Goal: Transaction & Acquisition: Subscribe to service/newsletter

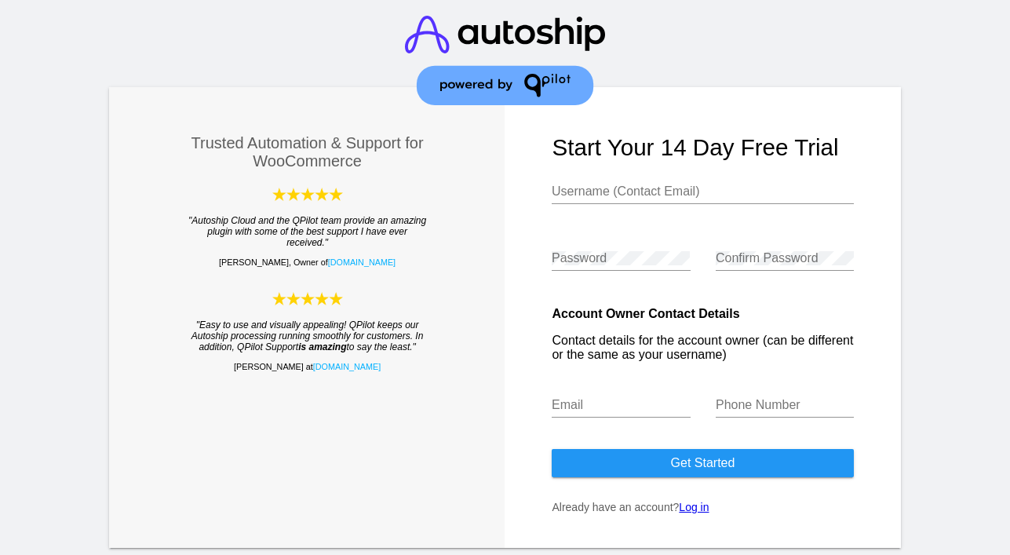
click at [702, 513] on link "Log in" at bounding box center [694, 507] width 30 height 13
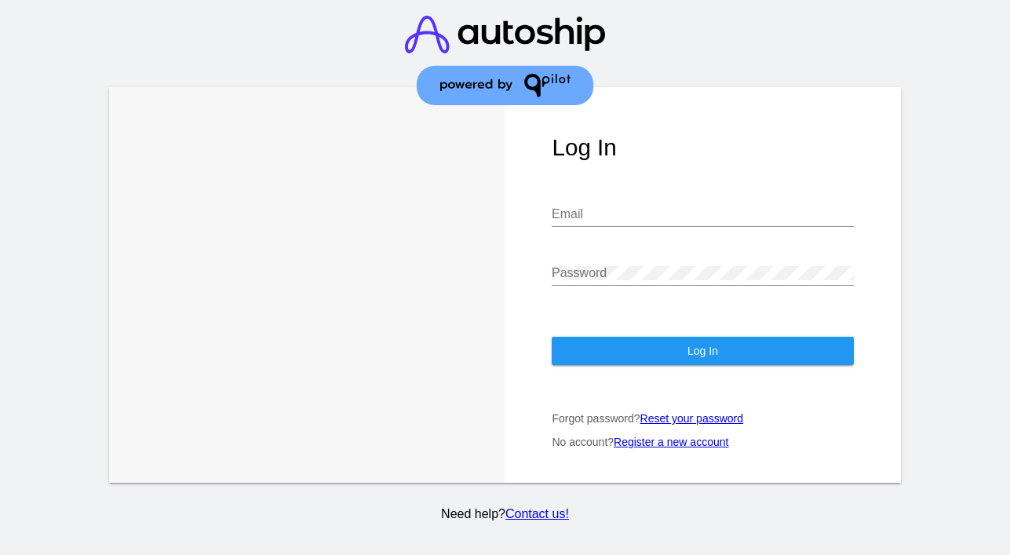
click at [578, 210] on input "Email" at bounding box center [702, 214] width 301 height 14
type input "[EMAIL_ADDRESS][DOMAIN_NAME]"
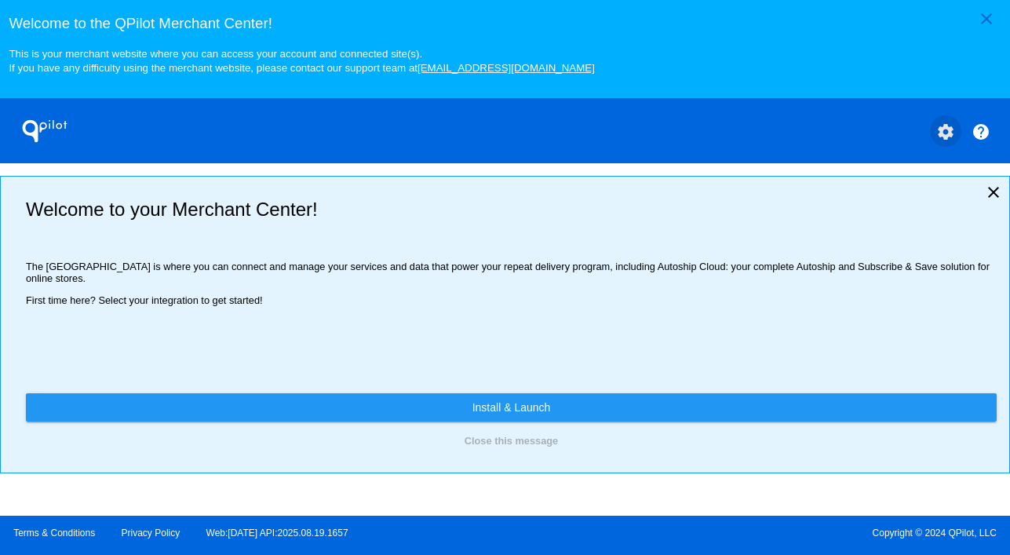
click at [941, 141] on mat-icon "settings" at bounding box center [945, 131] width 19 height 19
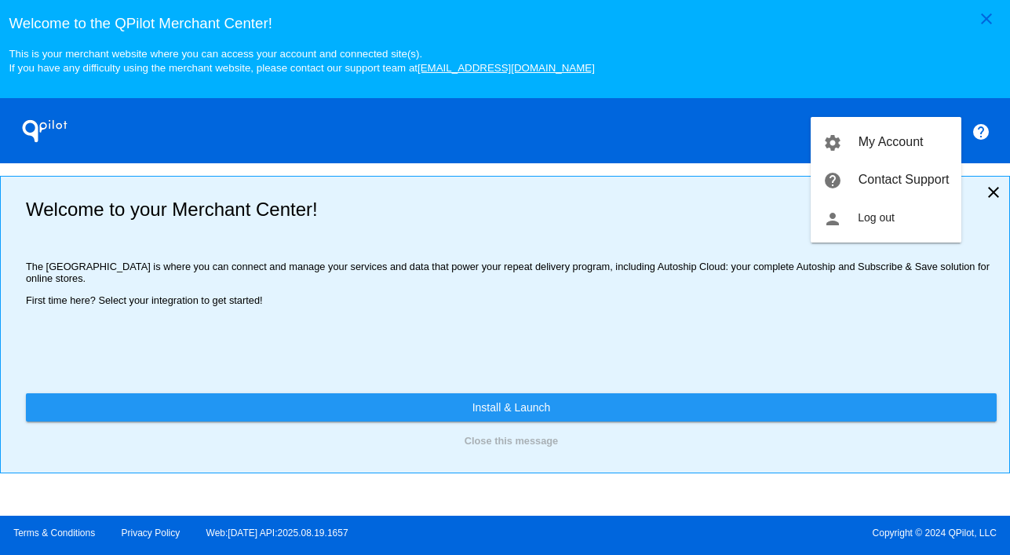
click at [682, 349] on div at bounding box center [505, 277] width 1010 height 555
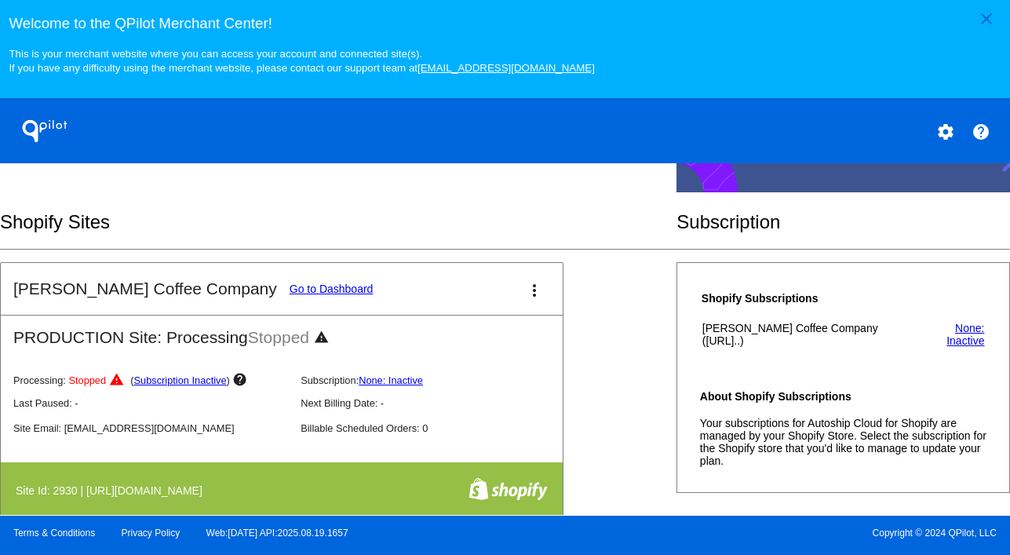
scroll to position [559, 0]
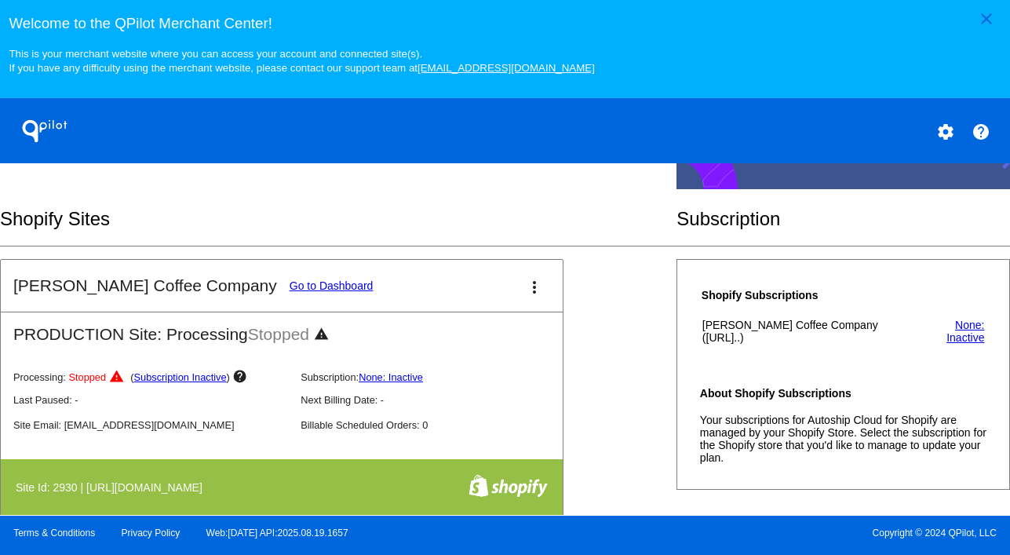
click at [173, 381] on link "Subscription Inactive" at bounding box center [180, 377] width 93 height 12
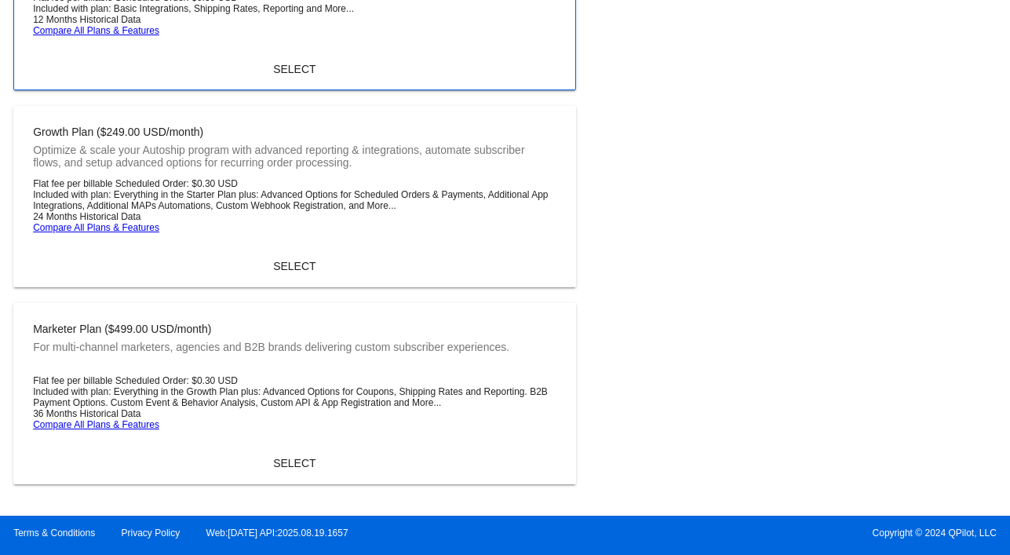
scroll to position [305, 0]
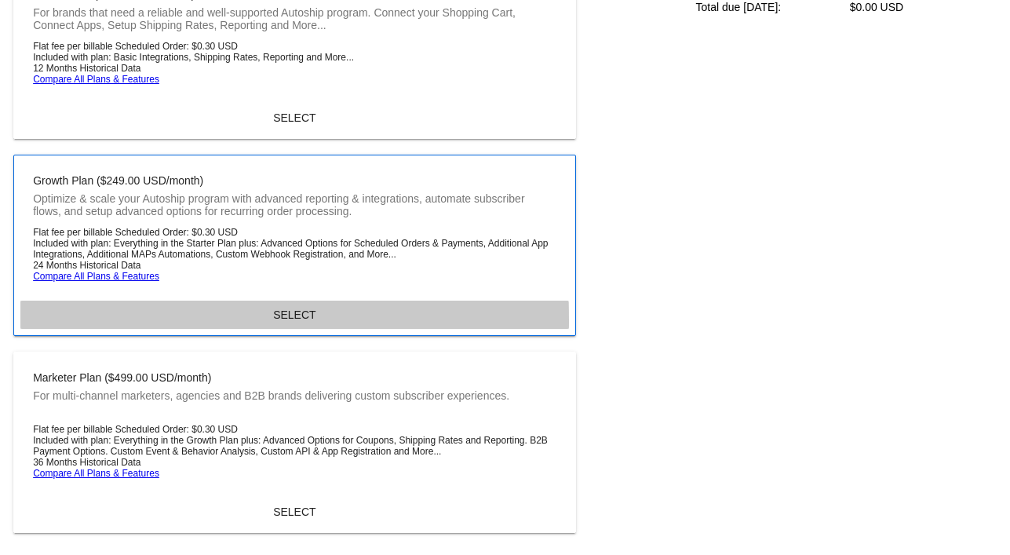
click at [226, 327] on button "SELECT" at bounding box center [294, 315] width 548 height 28
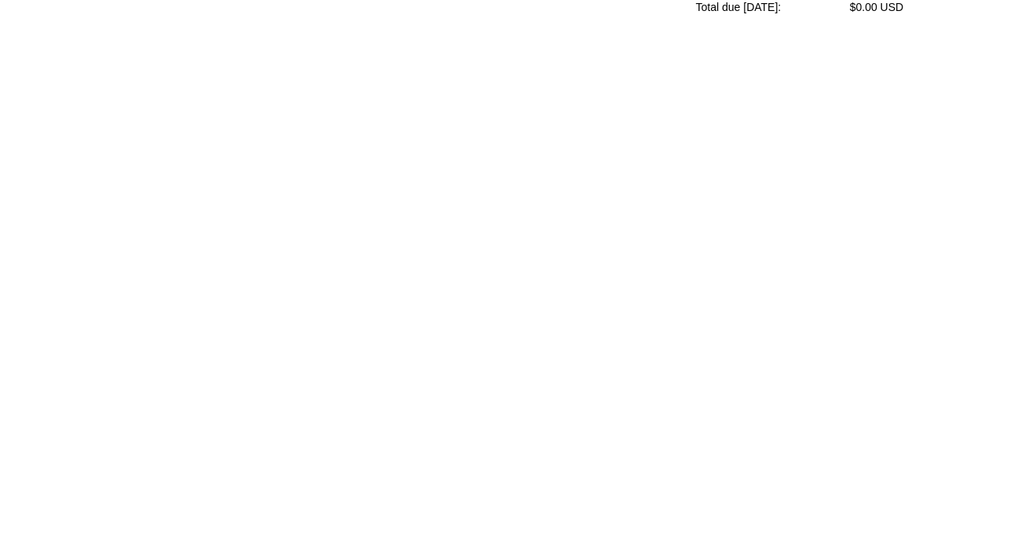
scroll to position [28, 0]
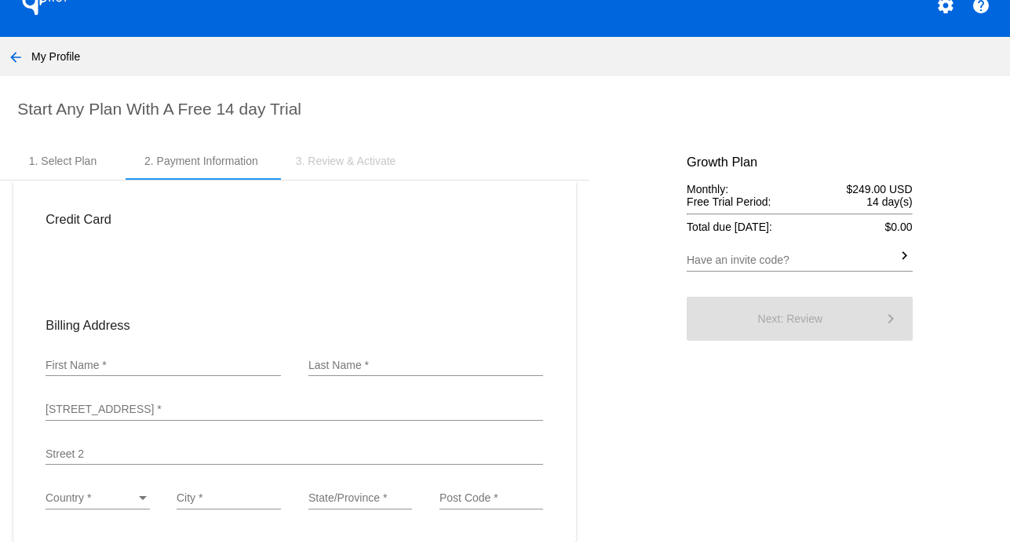
click at [149, 357] on div "First Name *" at bounding box center [163, 360] width 235 height 31
click at [133, 366] on input "First Name *" at bounding box center [163, 366] width 235 height 13
type input "[PERSON_NAME]"
type input "Semoff"
type input "[STREET_ADDRESS]"
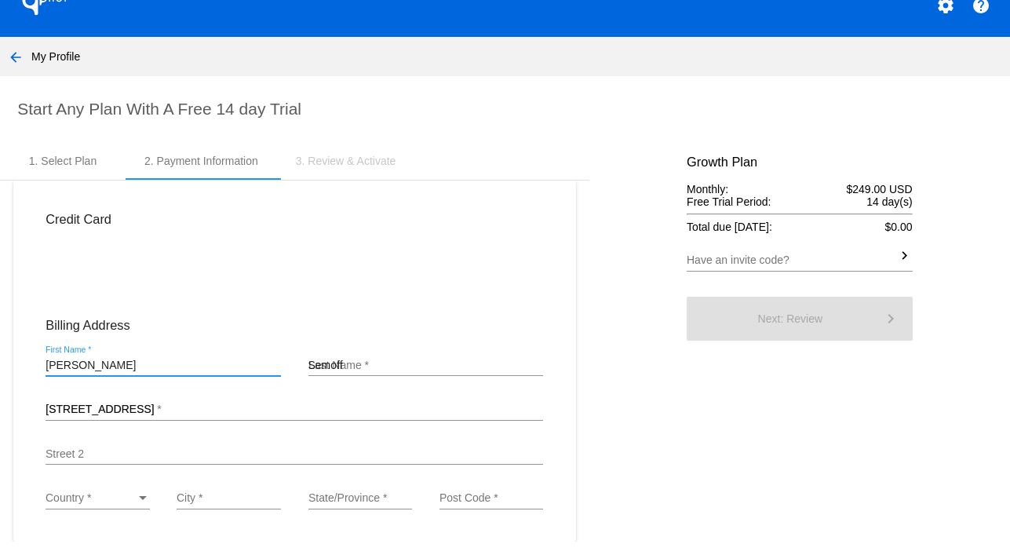
type input "1001"
type input "[US_STATE]"
type input "10016"
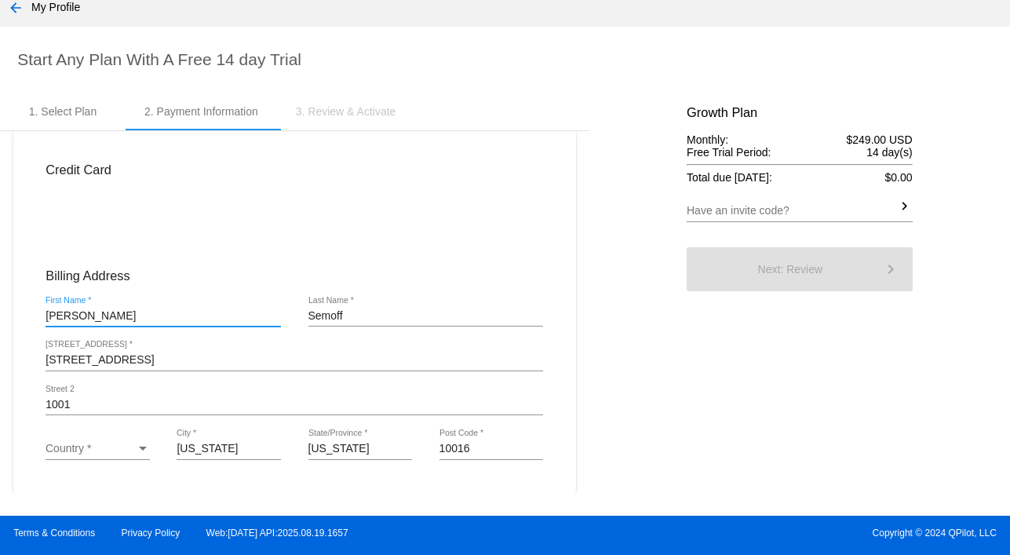
click at [77, 404] on input "1001" at bounding box center [295, 405] width 498 height 13
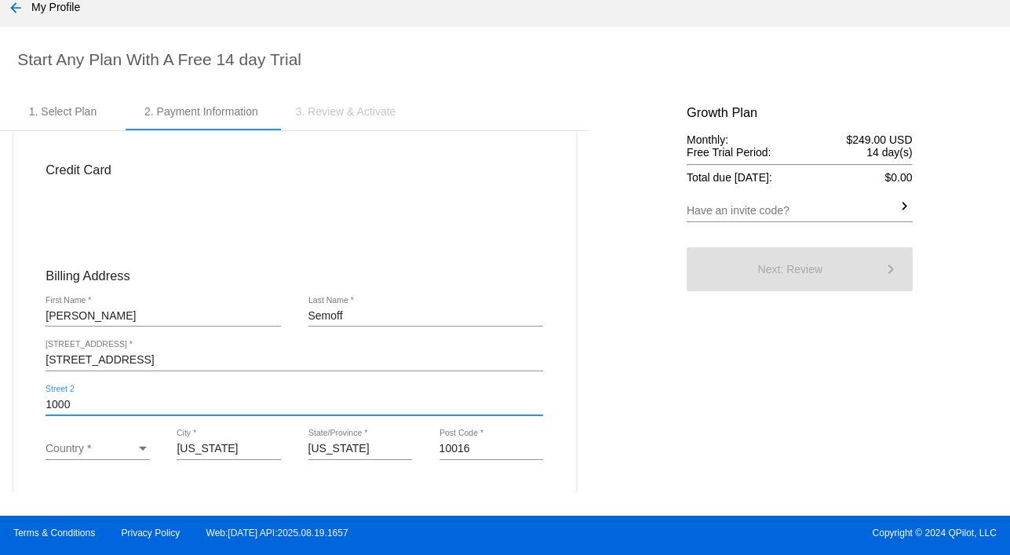
type input "1000"
click at [141, 447] on div "Country *" at bounding box center [143, 449] width 8 height 4
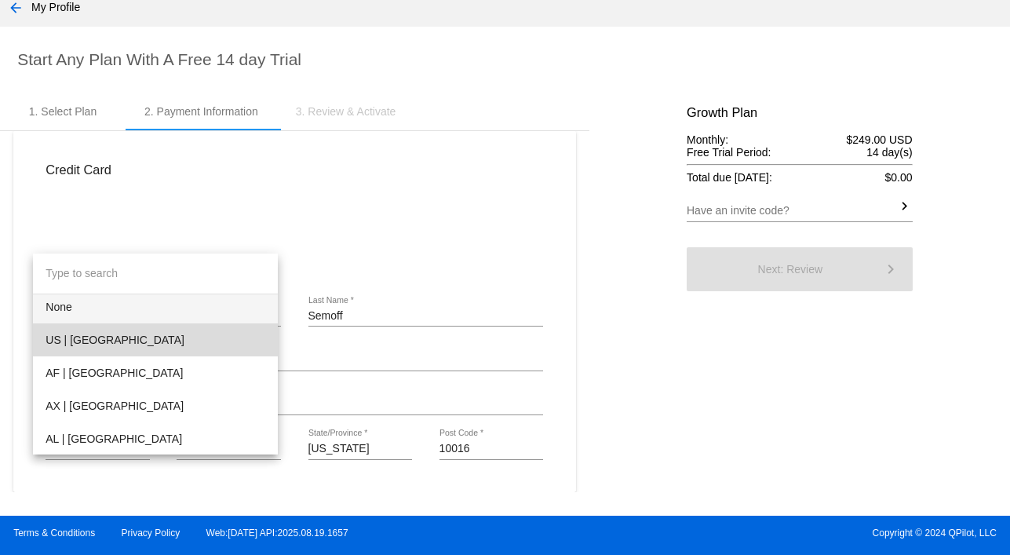
click at [134, 348] on span "US | [GEOGRAPHIC_DATA]" at bounding box center [156, 339] width 220 height 33
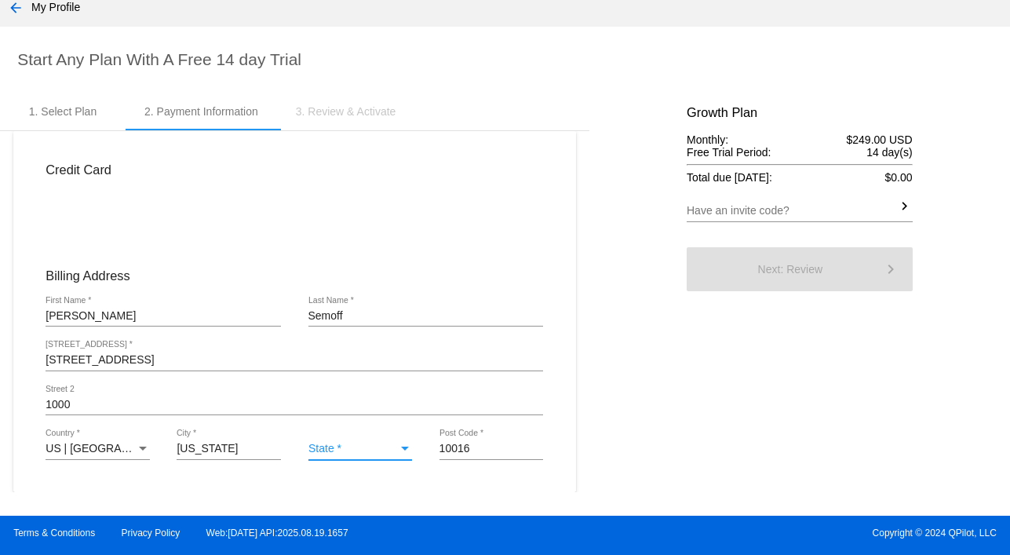
click at [347, 451] on div "State *" at bounding box center [353, 449] width 90 height 13
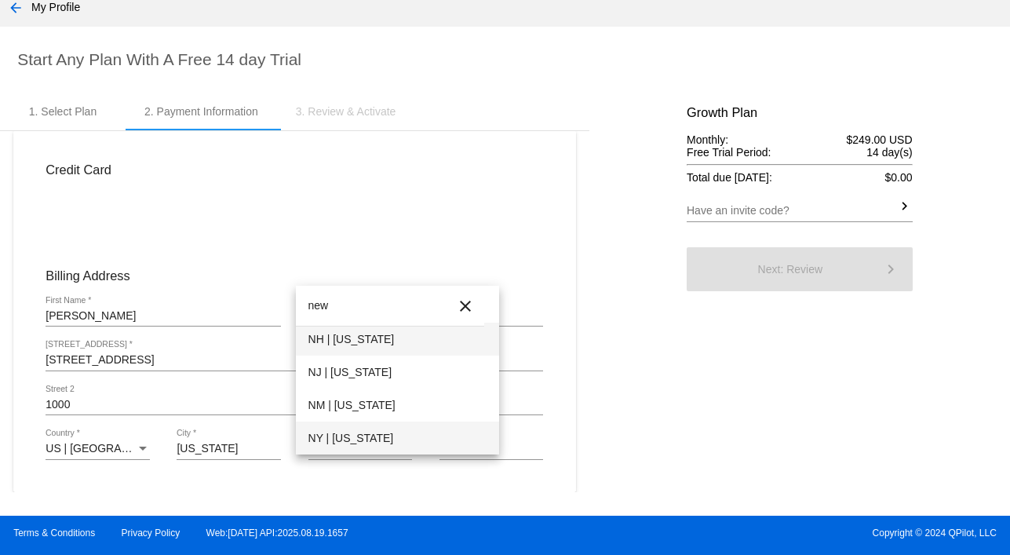
type input "new"
click at [379, 436] on span "NY | [US_STATE]" at bounding box center [397, 438] width 178 height 33
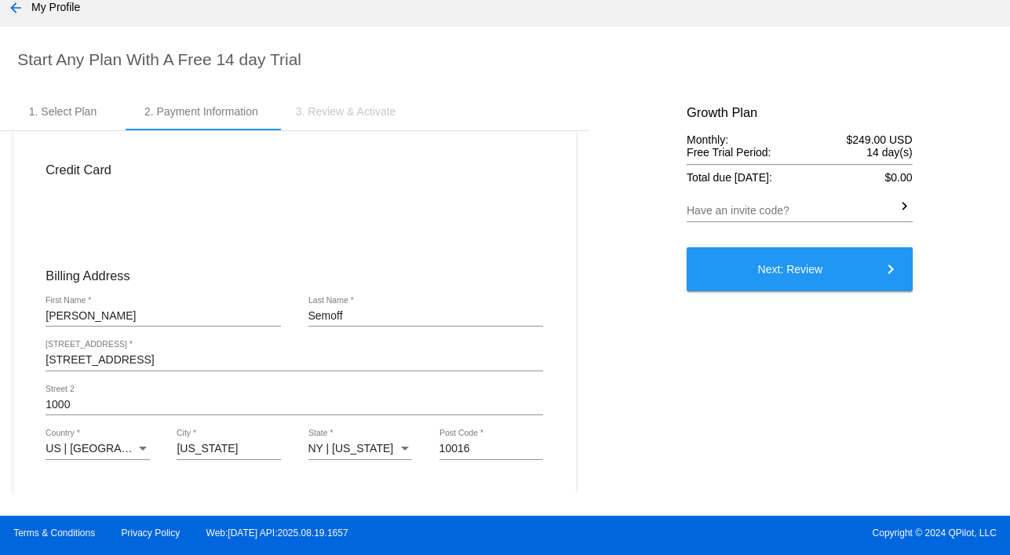
click at [400, 487] on mat-card "Credit Card Billing Address [PERSON_NAME] First Name * Semoff Last Name * [STRE…" at bounding box center [294, 312] width 562 height 362
click at [805, 269] on span "Next: Review keyboard_arrow_right" at bounding box center [790, 269] width 64 height 13
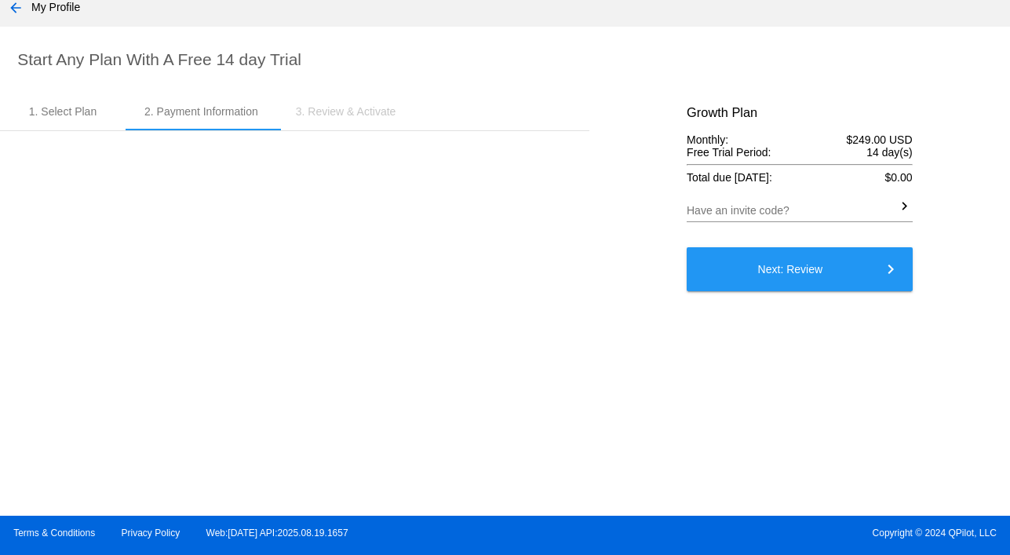
scroll to position [28, 0]
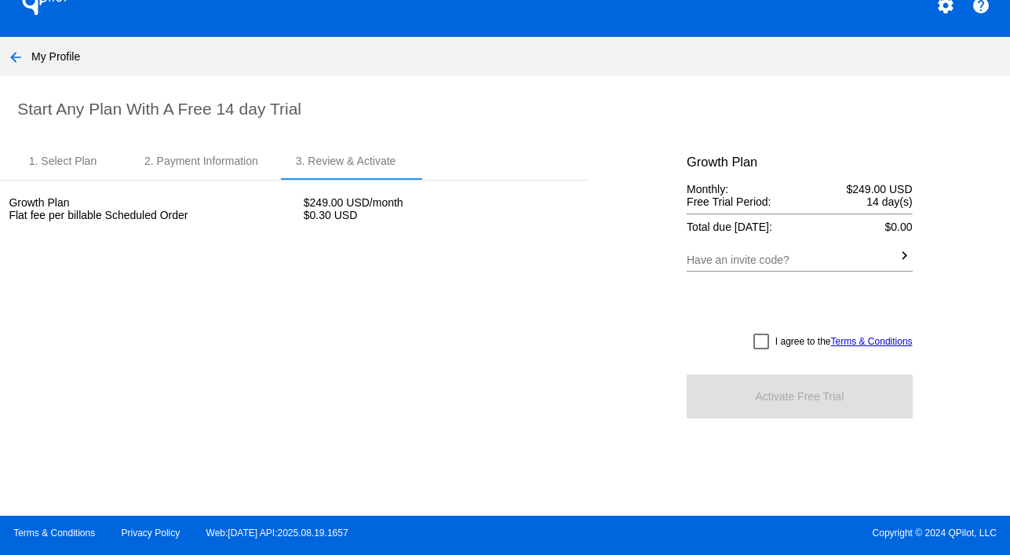
click at [760, 349] on div at bounding box center [762, 342] width 16 height 16
click at [761, 350] on input "I agree to the Terms & Conditions" at bounding box center [761, 349] width 1 height 1
checkbox input "true"
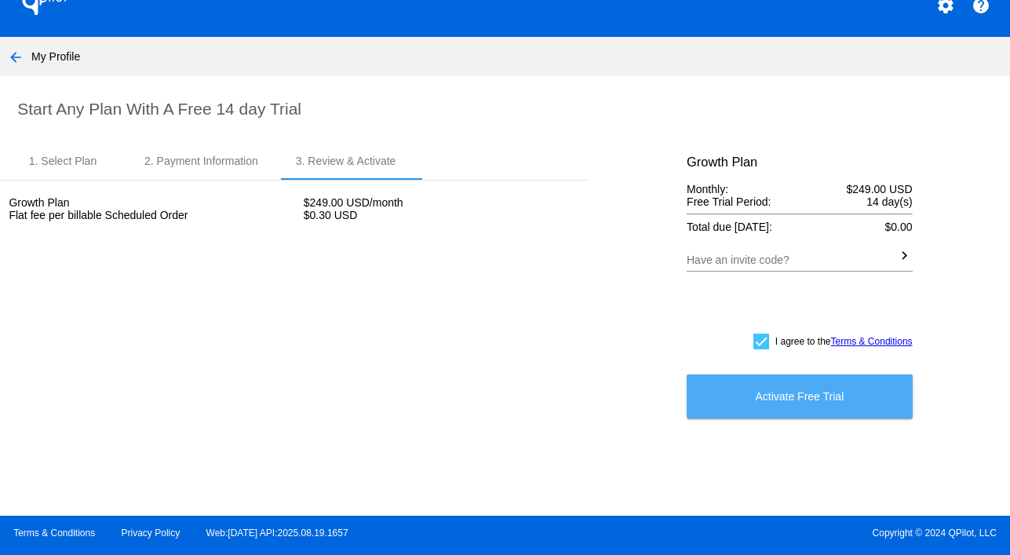
click at [762, 392] on button "Activate Free Trial" at bounding box center [799, 396] width 225 height 44
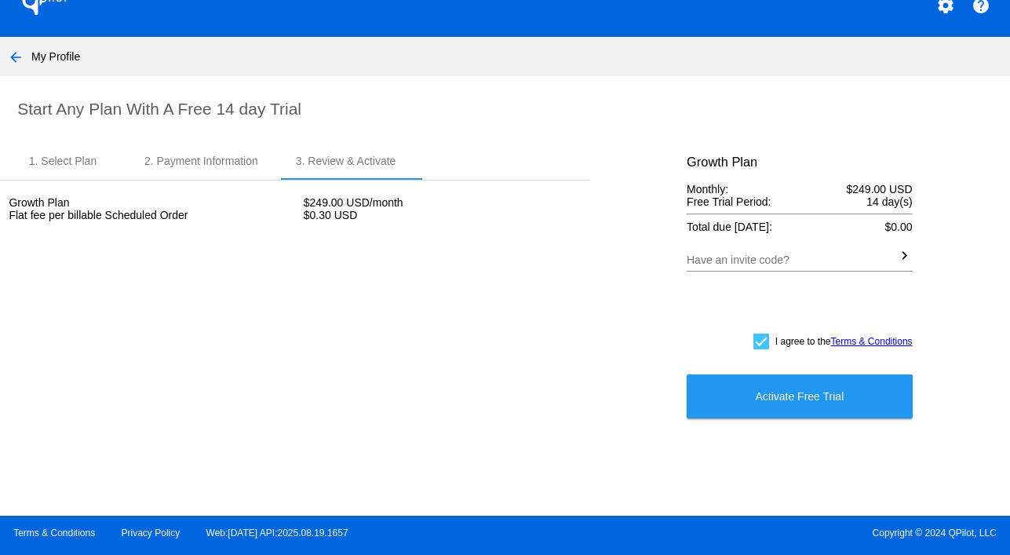
scroll to position [14, 0]
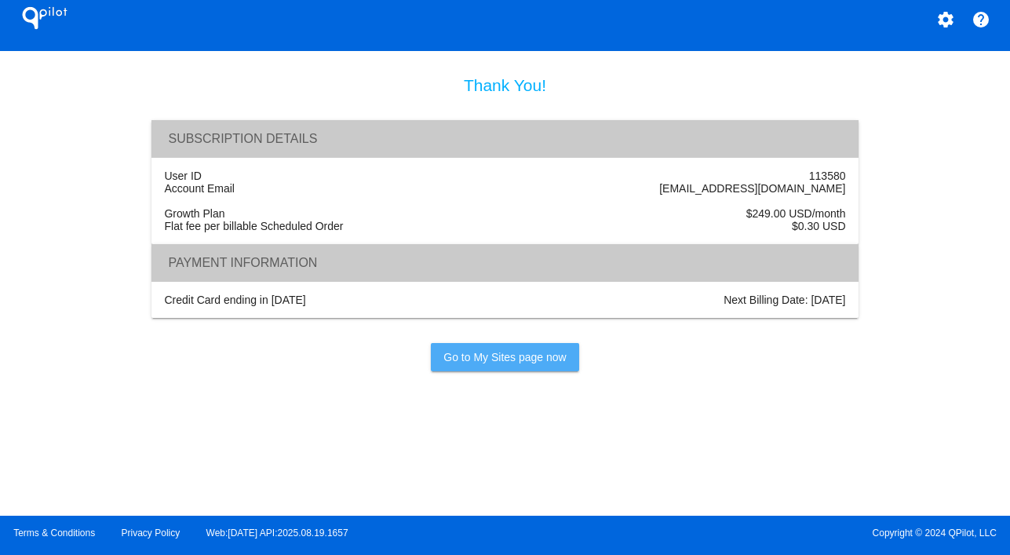
click at [497, 363] on span "Go to My Sites page now" at bounding box center [504, 357] width 122 height 13
